Goal: Task Accomplishment & Management: Manage account settings

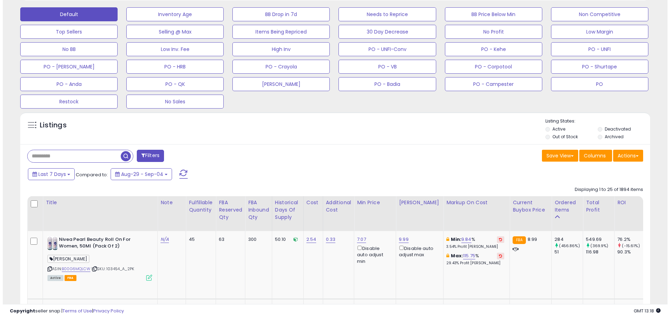
scroll to position [178, 0]
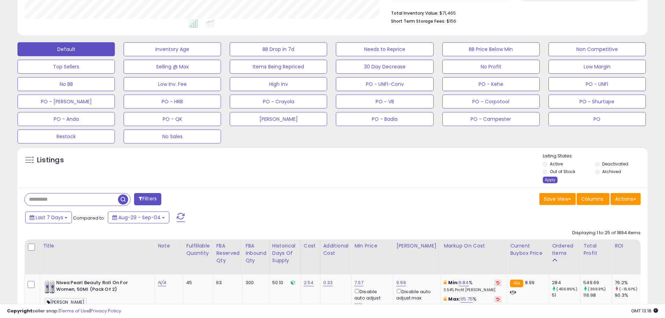
click at [550, 182] on div "Apply" at bounding box center [550, 180] width 15 height 7
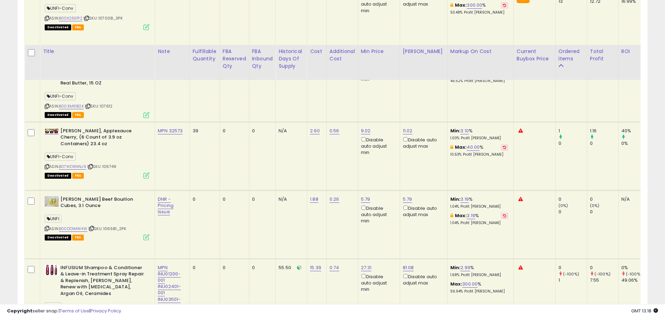
scroll to position [457, 0]
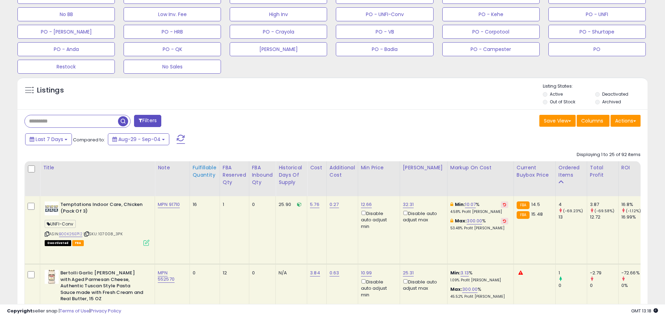
click at [200, 170] on div "Fulfillable Quantity" at bounding box center [205, 171] width 24 height 15
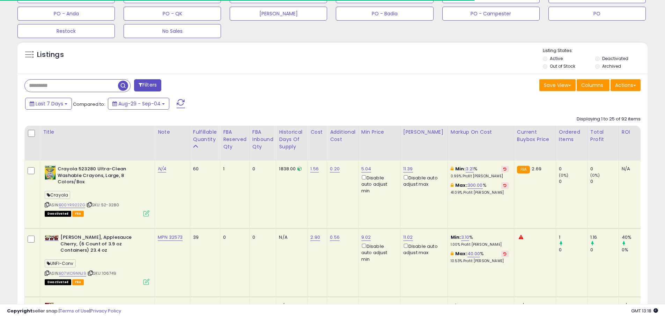
scroll to position [317, 0]
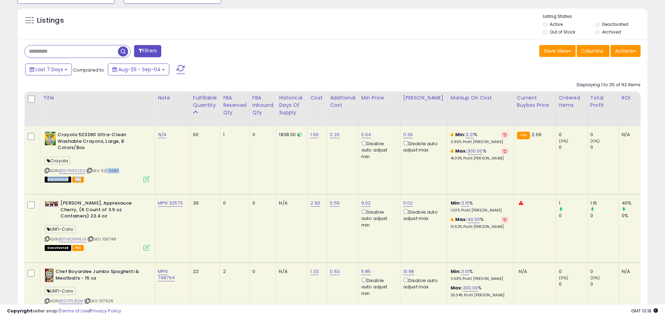
drag, startPoint x: 125, startPoint y: 176, endPoint x: 105, endPoint y: 170, distance: 20.3
click at [105, 170] on div "ASIN: B00YR922ZG | SKU: 52-3280 Deactivated FBA" at bounding box center [97, 157] width 105 height 50
click at [121, 179] on div "Deactivated FBA" at bounding box center [97, 179] width 105 height 5
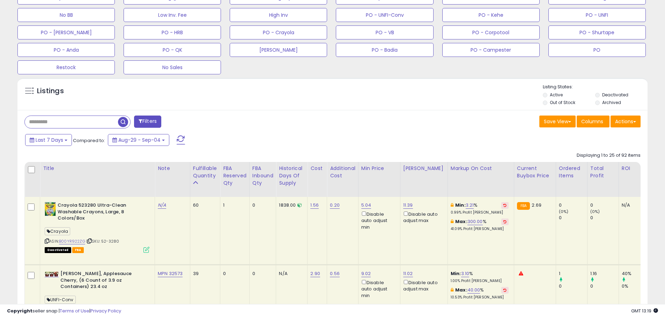
scroll to position [213, 0]
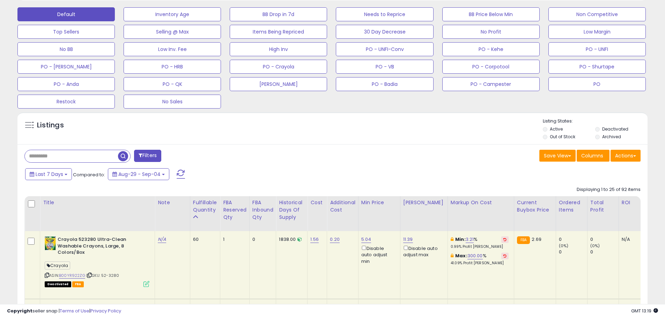
drag, startPoint x: 280, startPoint y: 148, endPoint x: 135, endPoint y: 84, distance: 157.6
click at [612, 83] on button "PO" at bounding box center [596, 84] width 97 height 14
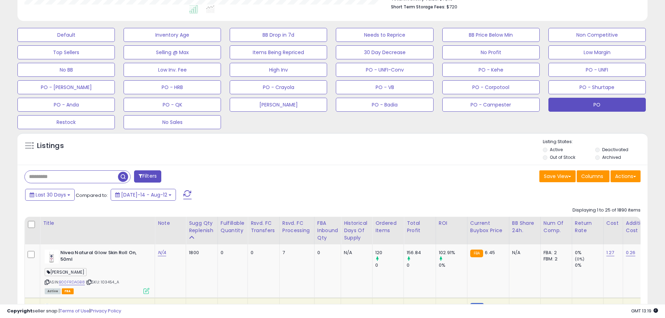
scroll to position [143, 365]
click at [59, 182] on input "text" at bounding box center [71, 177] width 93 height 12
type input "****"
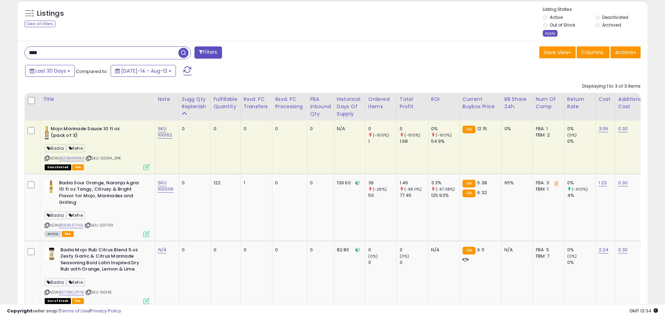
click at [551, 35] on div "Apply" at bounding box center [550, 33] width 15 height 7
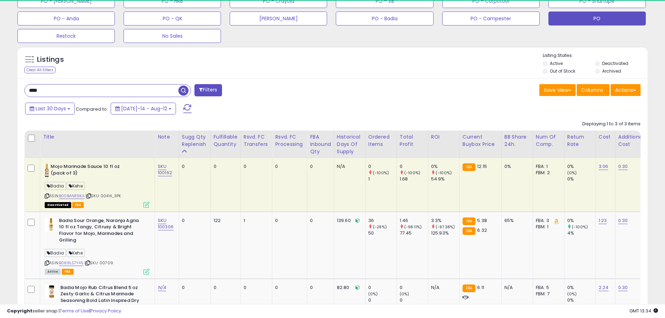
scroll to position [282, 0]
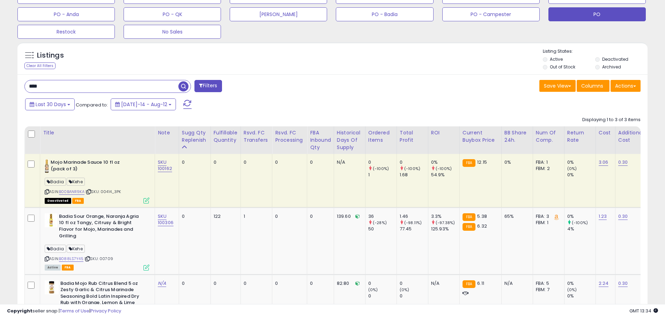
drag, startPoint x: 122, startPoint y: 191, endPoint x: 103, endPoint y: 191, distance: 19.2
click at [103, 191] on span "| SKU: 00414_3PK" at bounding box center [104, 192] width 36 height 6
copy span "00414_3PK"
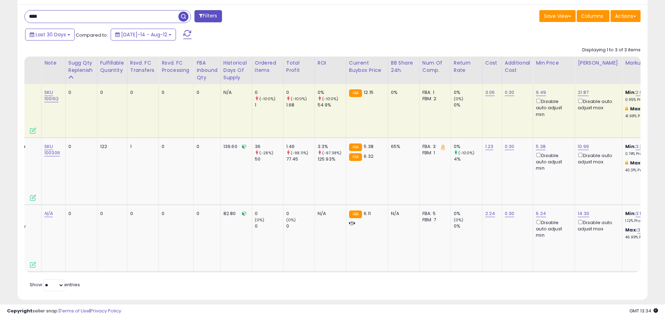
scroll to position [0, 0]
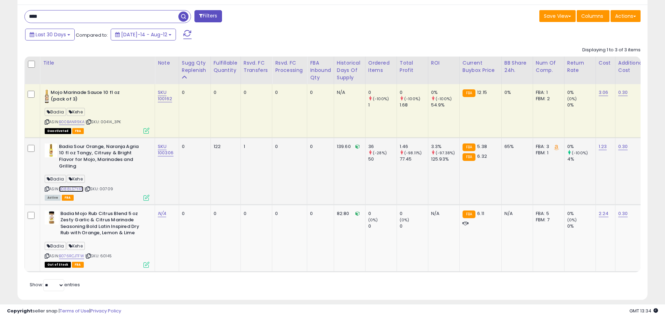
click at [81, 190] on link "B088LS7Y45" at bounding box center [71, 189] width 24 height 6
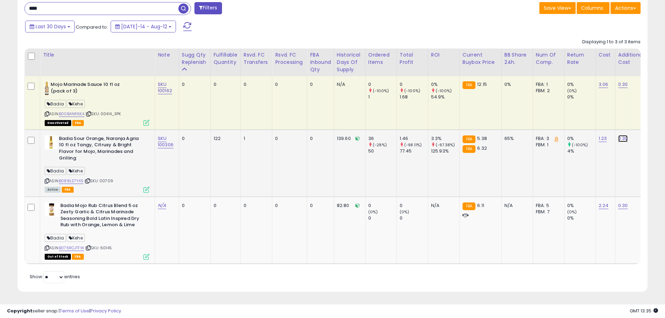
click at [624, 135] on link "0.30" at bounding box center [623, 138] width 10 height 7
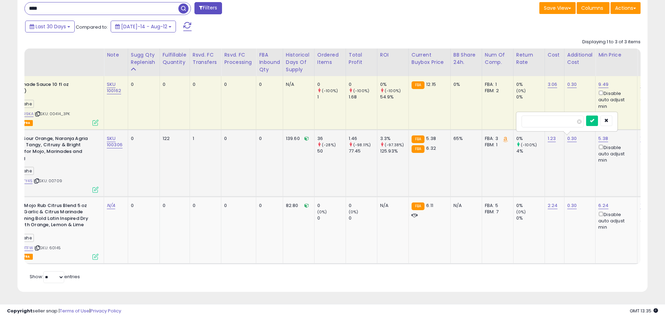
drag, startPoint x: 538, startPoint y: 117, endPoint x: 533, endPoint y: 117, distance: 4.9
click at [533, 117] on input "****" at bounding box center [552, 122] width 62 height 12
type input "****"
click at [598, 116] on button "submit" at bounding box center [592, 121] width 12 height 10
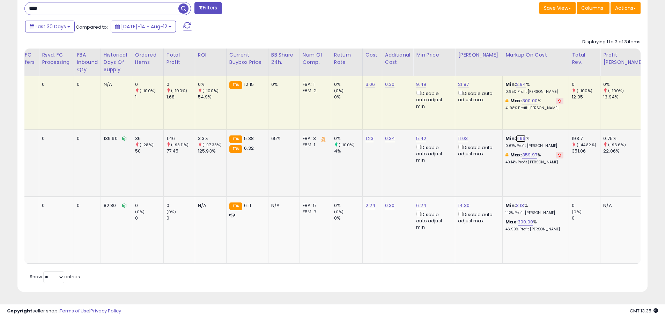
click at [519, 135] on link "2.96" at bounding box center [521, 138] width 10 height 7
drag, startPoint x: 489, startPoint y: 111, endPoint x: 447, endPoint y: 111, distance: 41.5
click at [447, 111] on tbody "Mojo Marinade Sauce 10 fl oz (pack of 3) Badia Kehe ASIN: B00BANR9KA | SKU: 004…" at bounding box center [349, 169] width 1115 height 187
type input "*"
type input "**"
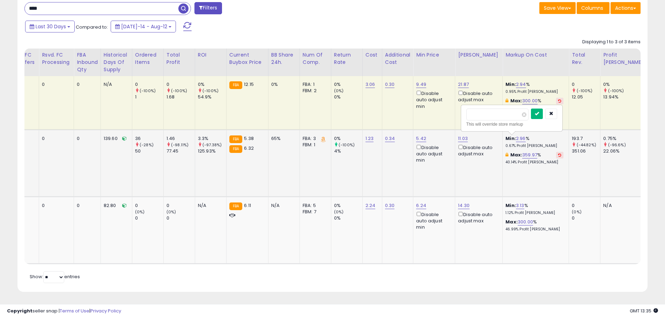
click at [539, 111] on icon "submit" at bounding box center [537, 113] width 4 height 4
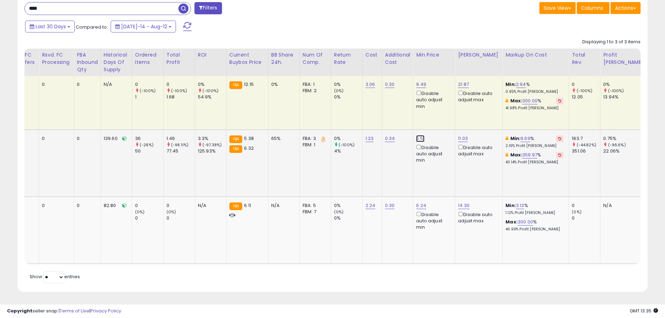
click at [421, 135] on link "5.51" at bounding box center [420, 138] width 8 height 7
drag, startPoint x: 390, startPoint y: 110, endPoint x: 382, endPoint y: 110, distance: 7.7
click at [382, 110] on input "****" at bounding box center [402, 115] width 62 height 12
type input "****"
click at [443, 111] on icon "submit" at bounding box center [441, 113] width 4 height 4
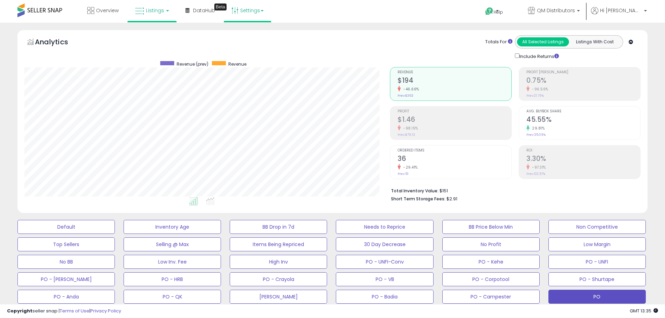
click at [253, 11] on link "Settings" at bounding box center [247, 10] width 43 height 21
click at [246, 34] on link "Store settings" at bounding box center [248, 35] width 31 height 7
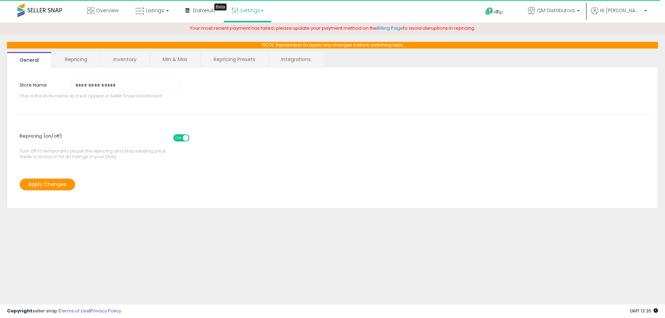
click at [240, 30] on span "Your most recent payment has failed, please update your payment method on the B…" at bounding box center [332, 28] width 285 height 7
drag, startPoint x: 226, startPoint y: 30, endPoint x: 282, endPoint y: 28, distance: 56.2
click at [282, 28] on span "Your most recent payment has failed, please update your payment method on the B…" at bounding box center [332, 28] width 285 height 7
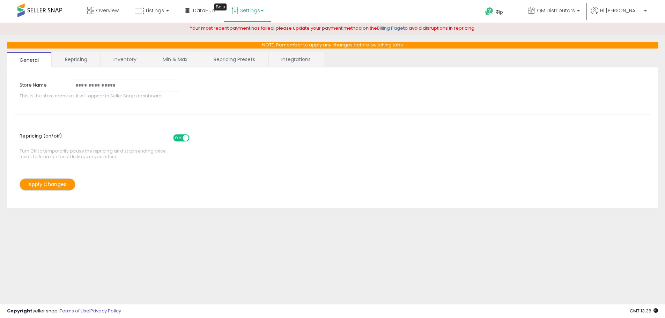
click at [182, 61] on link "Min & Max" at bounding box center [175, 59] width 50 height 15
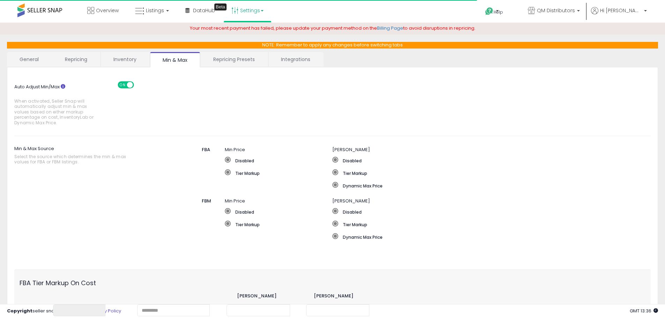
click at [36, 60] on link "General" at bounding box center [29, 59] width 45 height 15
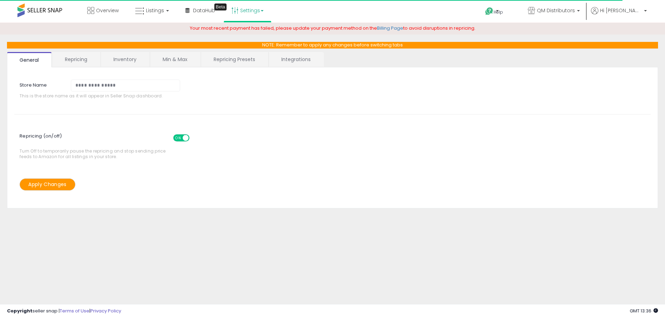
click at [176, 63] on link "Min & Max" at bounding box center [175, 59] width 50 height 15
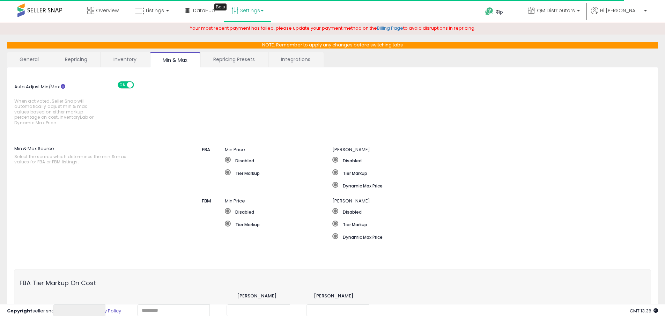
click at [29, 61] on link "General" at bounding box center [29, 59] width 45 height 15
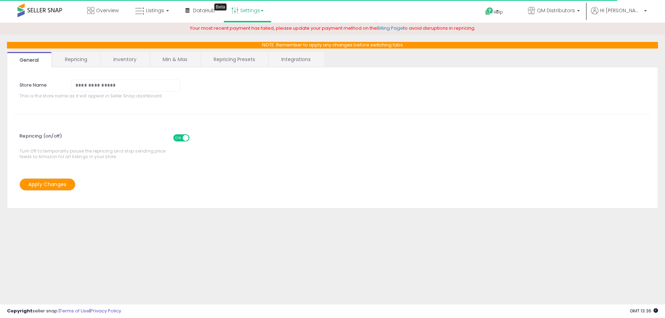
click at [168, 61] on link "Min & Max" at bounding box center [175, 59] width 50 height 15
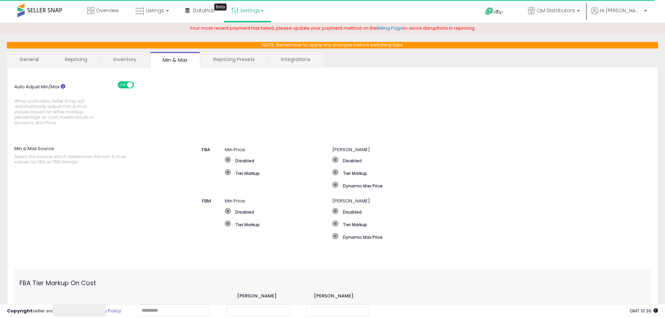
click at [27, 58] on link "General" at bounding box center [29, 59] width 45 height 15
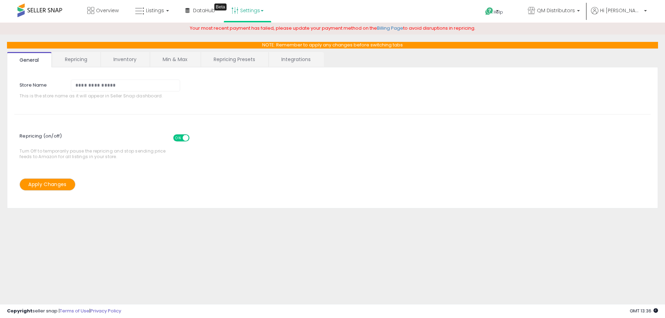
click at [173, 61] on link "Min & Max" at bounding box center [175, 59] width 50 height 15
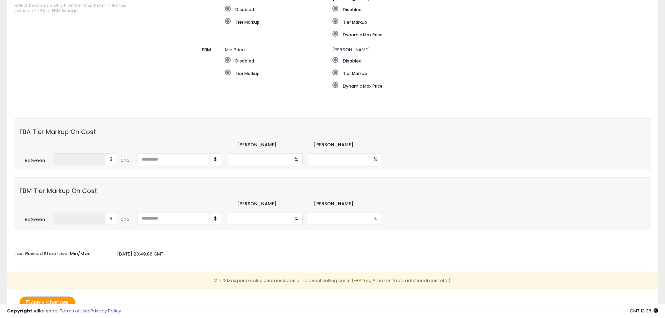
scroll to position [140, 0]
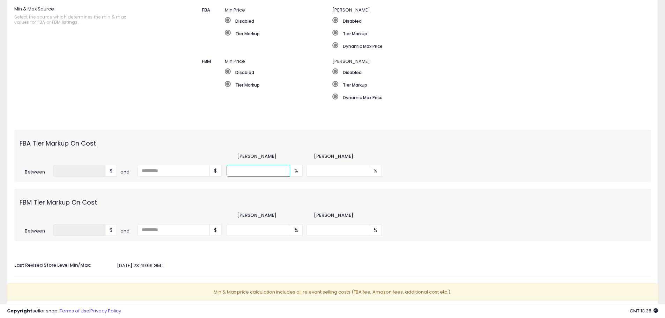
drag, startPoint x: 241, startPoint y: 172, endPoint x: 224, endPoint y: 172, distance: 17.5
click at [224, 172] on div "Between * $ and $ * % *** %" at bounding box center [332, 171] width 636 height 12
type input "**"
click at [222, 233] on div "Between * $ and $ * % *** %" at bounding box center [332, 230] width 636 height 12
drag, startPoint x: 240, startPoint y: 171, endPoint x: 228, endPoint y: 171, distance: 11.9
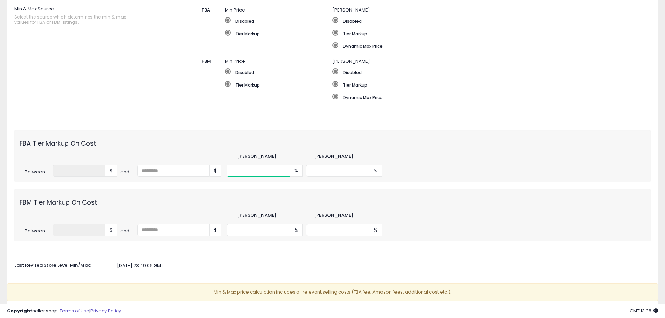
click at [228, 171] on input "**" at bounding box center [258, 171] width 64 height 12
drag, startPoint x: 233, startPoint y: 229, endPoint x: 225, endPoint y: 229, distance: 8.4
click at [225, 229] on div "Between * $ and $ * % *** %" at bounding box center [332, 230] width 636 height 12
type input "**"
click at [450, 228] on div "** % *** %" at bounding box center [385, 230] width 318 height 12
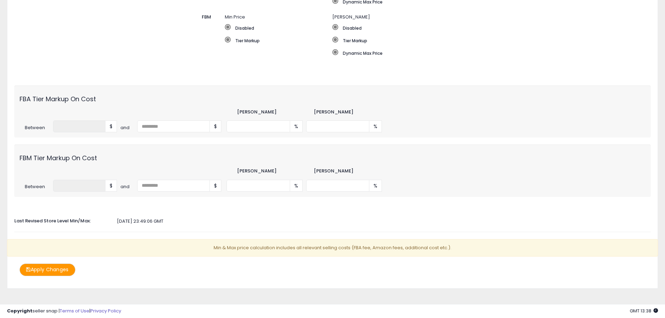
scroll to position [189, 0]
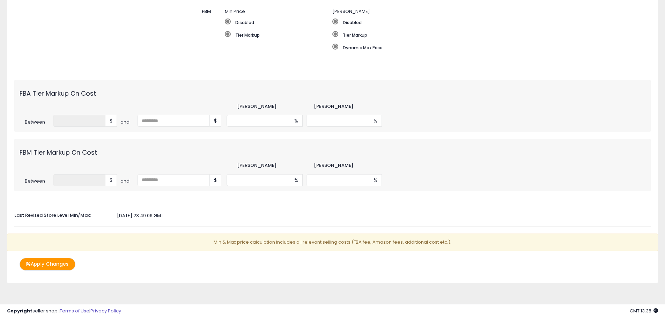
click at [63, 261] on button "Apply Changes" at bounding box center [48, 264] width 56 height 12
drag, startPoint x: 329, startPoint y: 119, endPoint x: 299, endPoint y: 119, distance: 30.0
click at [299, 119] on div "** % *** %" at bounding box center [385, 121] width 318 height 12
click at [325, 122] on input "***" at bounding box center [338, 121] width 64 height 12
drag, startPoint x: 311, startPoint y: 120, endPoint x: 304, endPoint y: 121, distance: 6.5
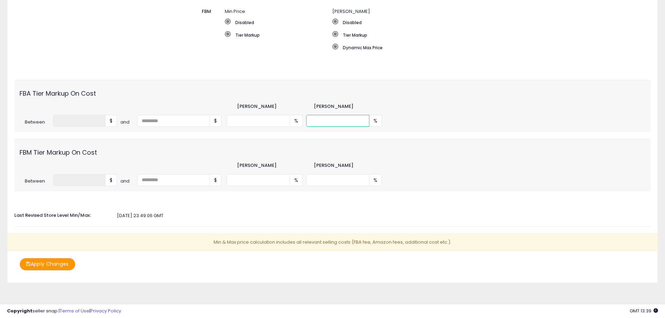
click at [304, 121] on div "** % *** %" at bounding box center [385, 121] width 318 height 12
click at [216, 267] on div "Apply Changes" at bounding box center [173, 264] width 318 height 12
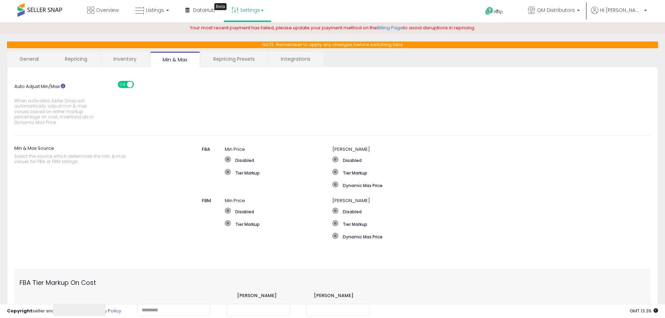
scroll to position [0, 0]
click at [144, 10] on icon at bounding box center [139, 11] width 9 height 9
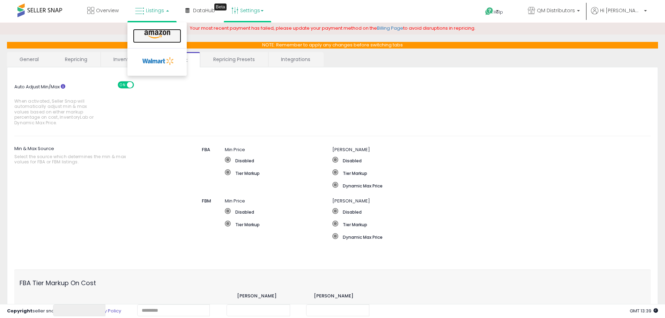
click at [155, 34] on icon at bounding box center [157, 34] width 30 height 9
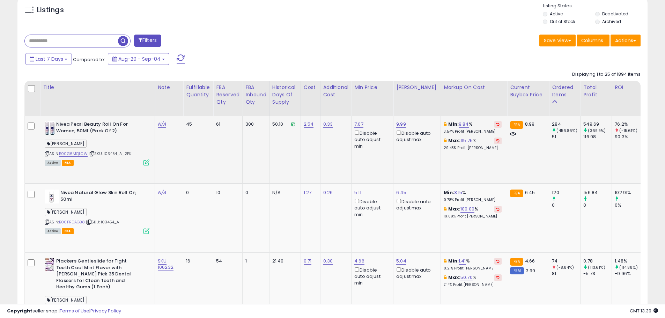
scroll to position [349, 0]
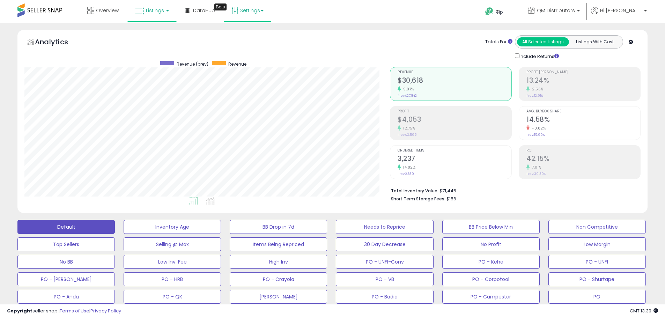
click at [248, 14] on link "Settings" at bounding box center [247, 10] width 43 height 21
click at [249, 34] on link "Store settings" at bounding box center [248, 35] width 31 height 7
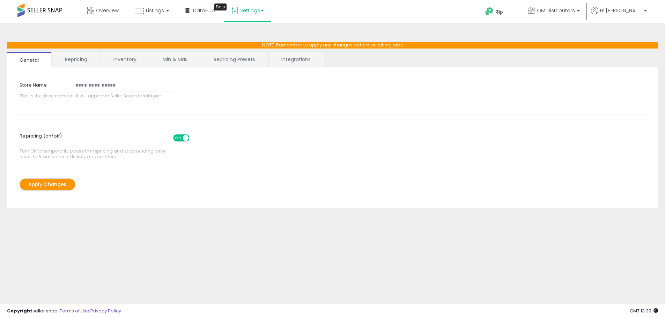
click at [174, 62] on link "Min & Max" at bounding box center [175, 59] width 50 height 15
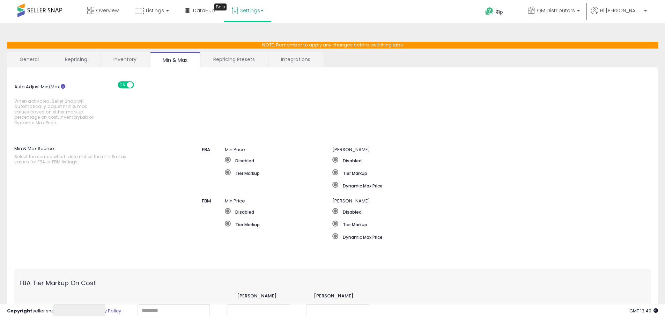
click at [250, 14] on link "Settings" at bounding box center [247, 10] width 43 height 21
click at [242, 36] on link "Store settings" at bounding box center [248, 35] width 31 height 7
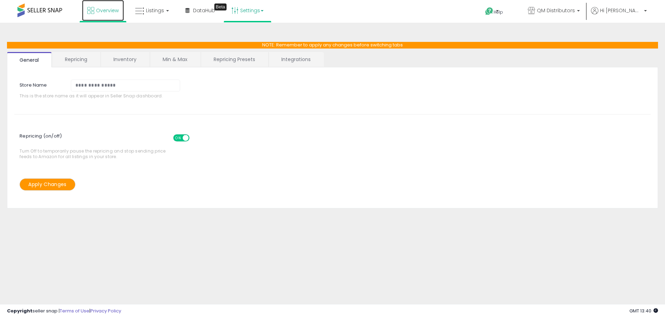
click at [112, 11] on span "Overview" at bounding box center [107, 10] width 23 height 7
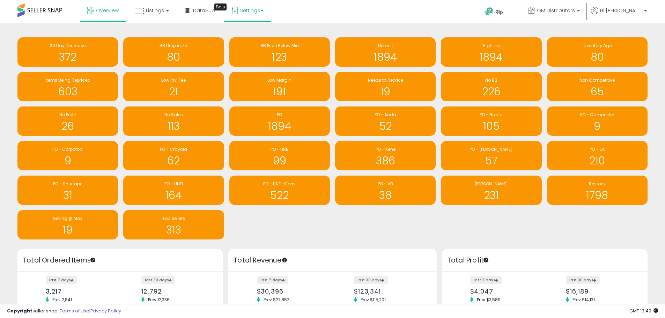
click at [244, 12] on link "Settings" at bounding box center [247, 10] width 43 height 21
click at [244, 34] on link "Store settings" at bounding box center [248, 35] width 31 height 7
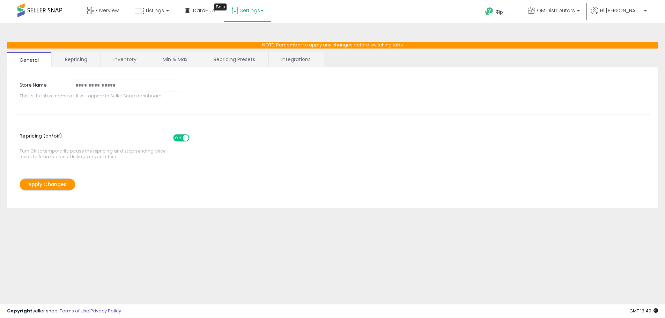
click at [245, 60] on link "Repricing Presets" at bounding box center [234, 59] width 67 height 15
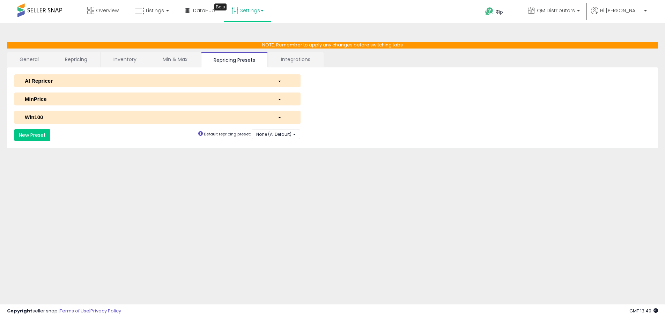
click at [293, 58] on link "Integrations" at bounding box center [295, 59] width 54 height 15
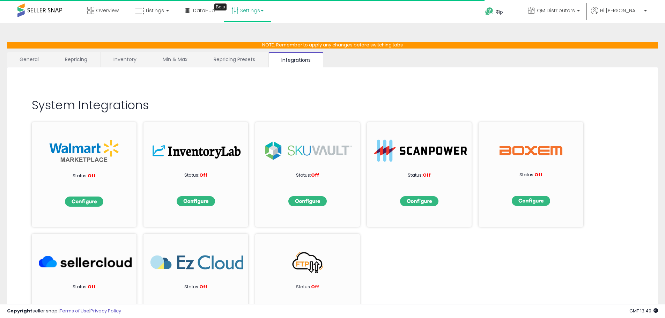
click at [234, 57] on link "Repricing Presets" at bounding box center [234, 59] width 67 height 15
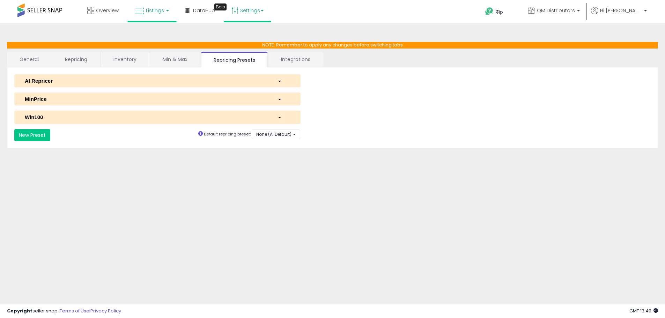
click at [149, 15] on link "Listings" at bounding box center [152, 10] width 44 height 21
click at [154, 36] on icon at bounding box center [157, 34] width 30 height 9
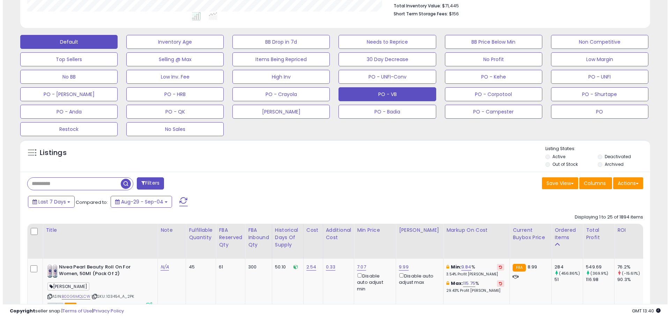
scroll to position [174, 0]
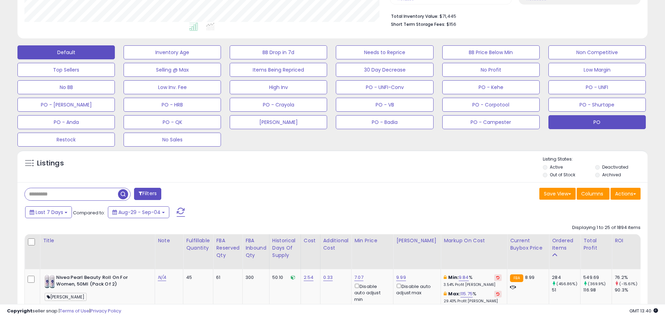
click at [584, 122] on button "PO" at bounding box center [596, 122] width 97 height 14
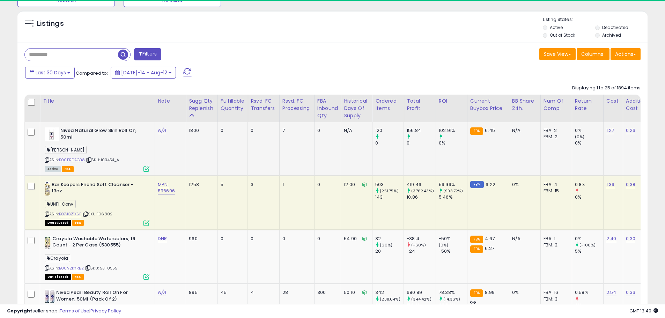
scroll to position [143, 365]
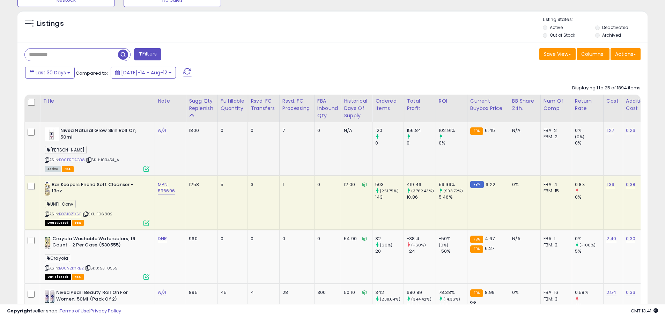
drag, startPoint x: 120, startPoint y: 160, endPoint x: 104, endPoint y: 161, distance: 16.8
click at [104, 161] on div "ASIN: B00FRDAGB8 | SKU: 103454_A Active FBA" at bounding box center [97, 149] width 105 height 44
click at [109, 162] on span "| SKU: 103454_A" at bounding box center [103, 160] width 34 height 6
drag, startPoint x: 127, startPoint y: 163, endPoint x: 105, endPoint y: 161, distance: 22.1
click at [105, 161] on div "ASIN: B00FRDAGB8 | SKU: 103454_A Active FBA" at bounding box center [97, 149] width 105 height 44
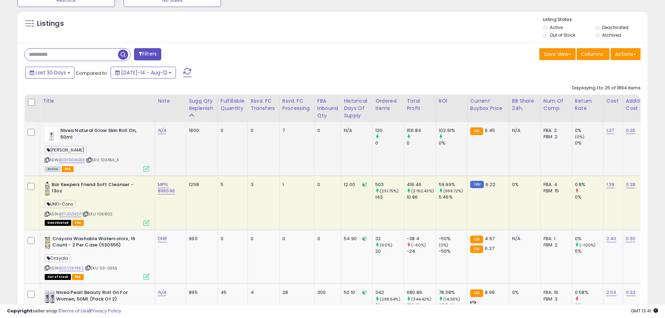
click at [125, 161] on div "ASIN: B00FRDAGB8 | SKU: 103454_A Active FBA" at bounding box center [97, 149] width 105 height 44
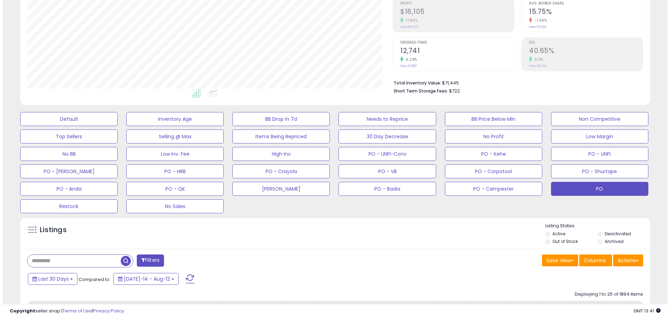
scroll to position [105, 0]
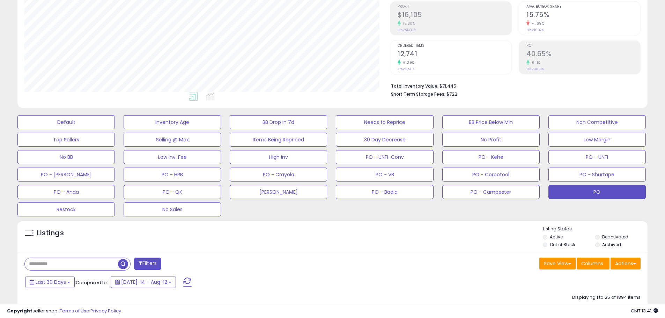
click at [43, 266] on input "text" at bounding box center [71, 264] width 93 height 12
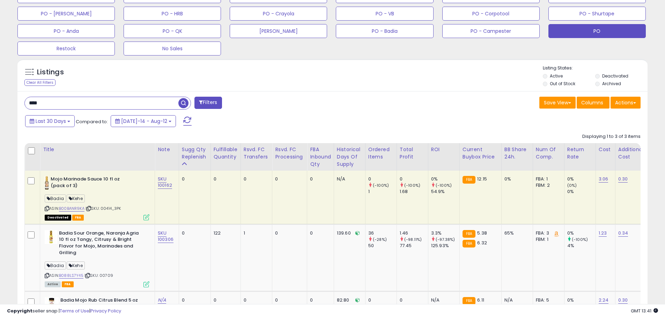
scroll to position [314, 0]
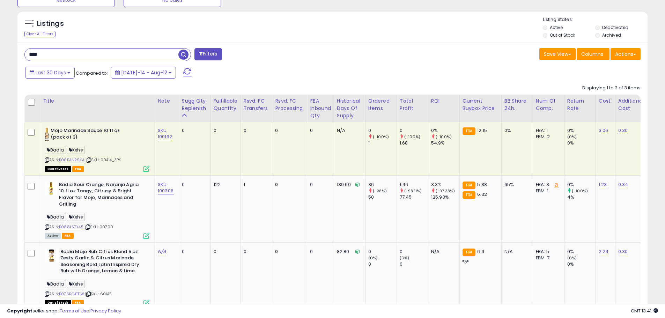
drag, startPoint x: 124, startPoint y: 157, endPoint x: 103, endPoint y: 161, distance: 22.0
click at [103, 161] on div "ASIN: B00BANR9KA | SKU: 00414_3PK Deactivated FBA" at bounding box center [97, 149] width 105 height 44
copy span "00414_3PK"
click at [107, 166] on div "Deactivated FBA" at bounding box center [97, 168] width 105 height 5
drag, startPoint x: 101, startPoint y: 159, endPoint x: 114, endPoint y: 170, distance: 16.4
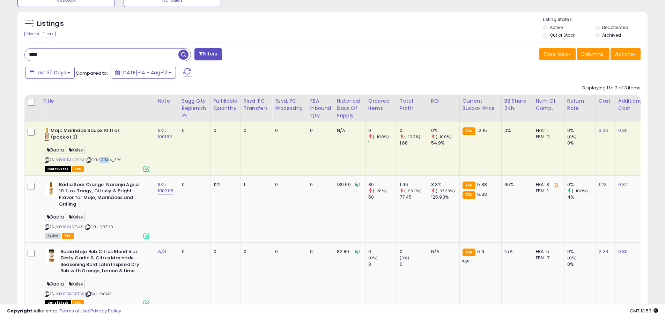
click at [109, 161] on span "| SKU: 00414_3PK" at bounding box center [104, 160] width 36 height 6
drag, startPoint x: 114, startPoint y: 170, endPoint x: 114, endPoint y: 164, distance: 5.9
click at [114, 169] on div "Deactivated FBA" at bounding box center [97, 168] width 105 height 5
drag, startPoint x: 114, startPoint y: 161, endPoint x: 103, endPoint y: 162, distance: 11.6
click at [103, 162] on span "| SKU: 00414_3PK" at bounding box center [104, 160] width 36 height 6
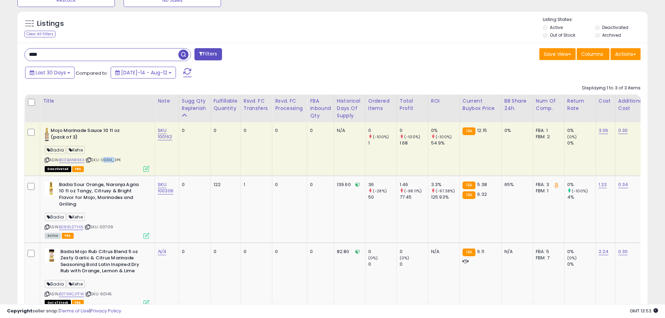
copy span "00414"
click at [43, 60] on input "****" at bounding box center [102, 55] width 154 height 12
drag, startPoint x: 48, startPoint y: 54, endPoint x: -1, endPoint y: 54, distance: 49.2
drag, startPoint x: 125, startPoint y: 159, endPoint x: 103, endPoint y: 161, distance: 22.7
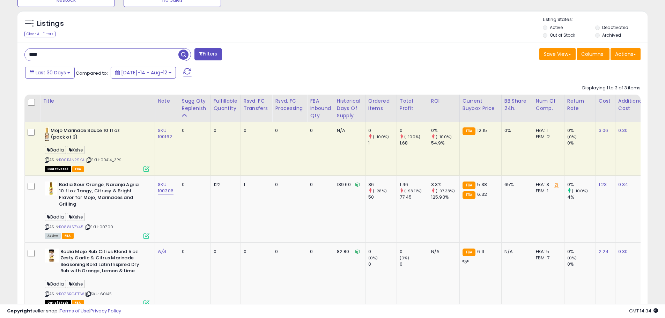
click at [103, 161] on div "ASIN: B00BANR9KA | SKU: 00414_3PK Deactivated FBA" at bounding box center [97, 149] width 105 height 44
copy span "00414_3PK"
drag, startPoint x: 58, startPoint y: 51, endPoint x: -17, endPoint y: 53, distance: 75.4
paste input "*****"
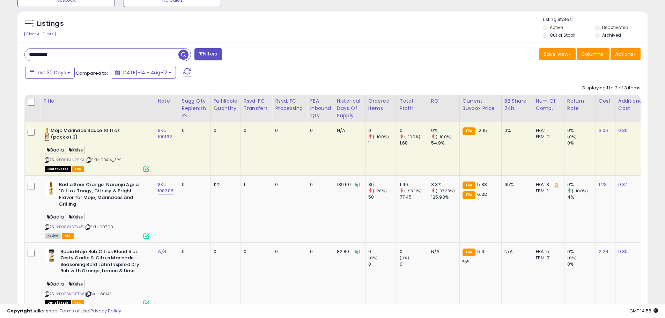
type input "*********"
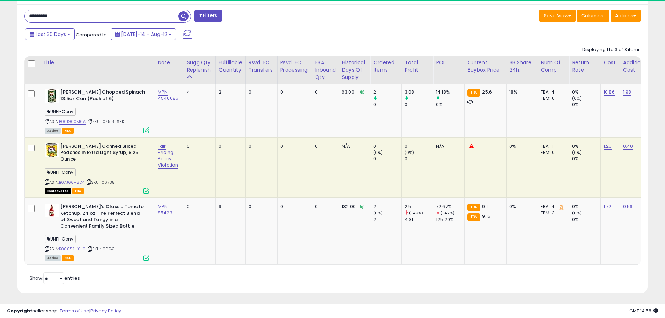
scroll to position [143, 365]
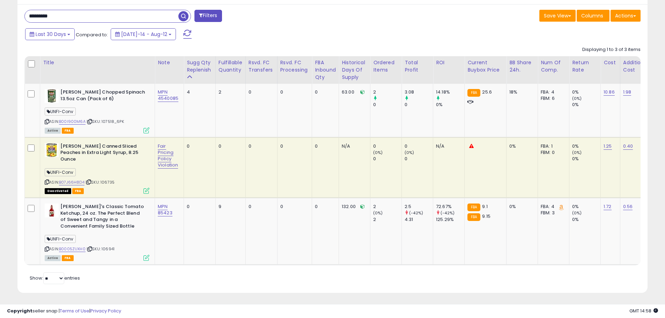
click at [107, 179] on span "| SKU: 106735" at bounding box center [100, 182] width 29 height 6
copy span "106735"
click at [121, 160] on div "ASIN: B07J66H8D4 | SKU: 106735 Deactivated FBA" at bounding box center [97, 168] width 105 height 50
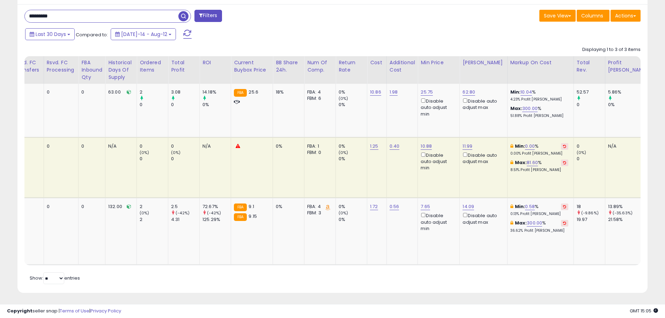
scroll to position [0, 249]
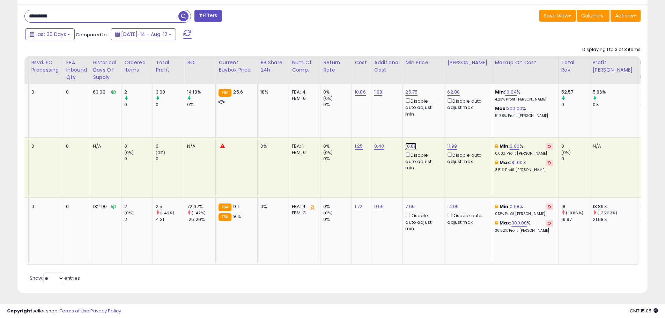
click at [411, 145] on link "10.88" at bounding box center [410, 146] width 11 height 7
drag, startPoint x: 385, startPoint y: 122, endPoint x: 350, endPoint y: 123, distance: 34.9
click at [350, 122] on tbody "Del Monte Chopped Spinach 13.5oz Can (Pack of 6) UNFI-Conv ASIN: B00I900M6A | S…" at bounding box center [336, 174] width 1120 height 181
type input "****"
click at [438, 121] on button "submit" at bounding box center [432, 121] width 12 height 10
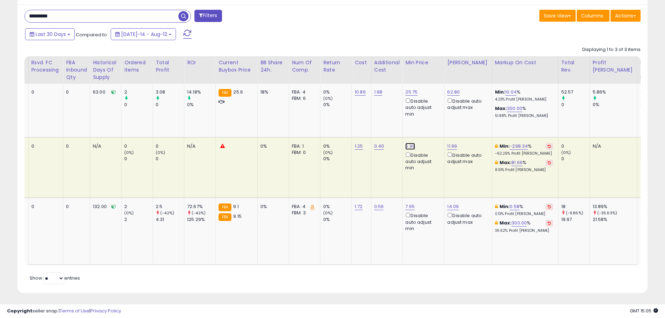
click at [410, 145] on link "5.99" at bounding box center [410, 146] width 10 height 7
drag, startPoint x: 391, startPoint y: 120, endPoint x: 350, endPoint y: 120, distance: 40.5
click at [350, 120] on tbody "Del Monte Chopped Spinach 13.5oz Can (Pack of 6) UNFI-Conv ASIN: B00I900M6A | S…" at bounding box center [336, 174] width 1120 height 181
drag, startPoint x: 361, startPoint y: 121, endPoint x: 344, endPoint y: 121, distance: 17.1
click at [344, 121] on tbody "Del Monte Chopped Spinach 13.5oz Can (Pack of 6) UNFI-Conv ASIN: B00I900M6A | S…" at bounding box center [336, 174] width 1120 height 181
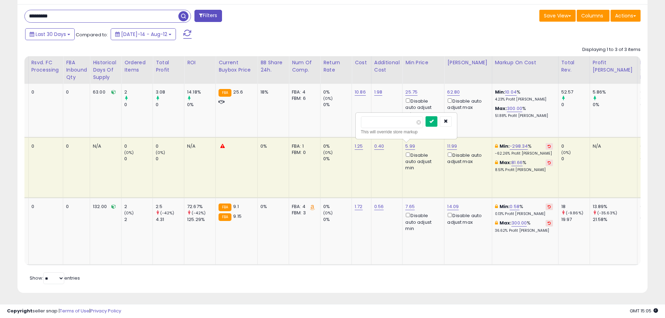
type input "****"
click at [433, 120] on icon "submit" at bounding box center [431, 121] width 4 height 4
